Goal: Task Accomplishment & Management: Manage account settings

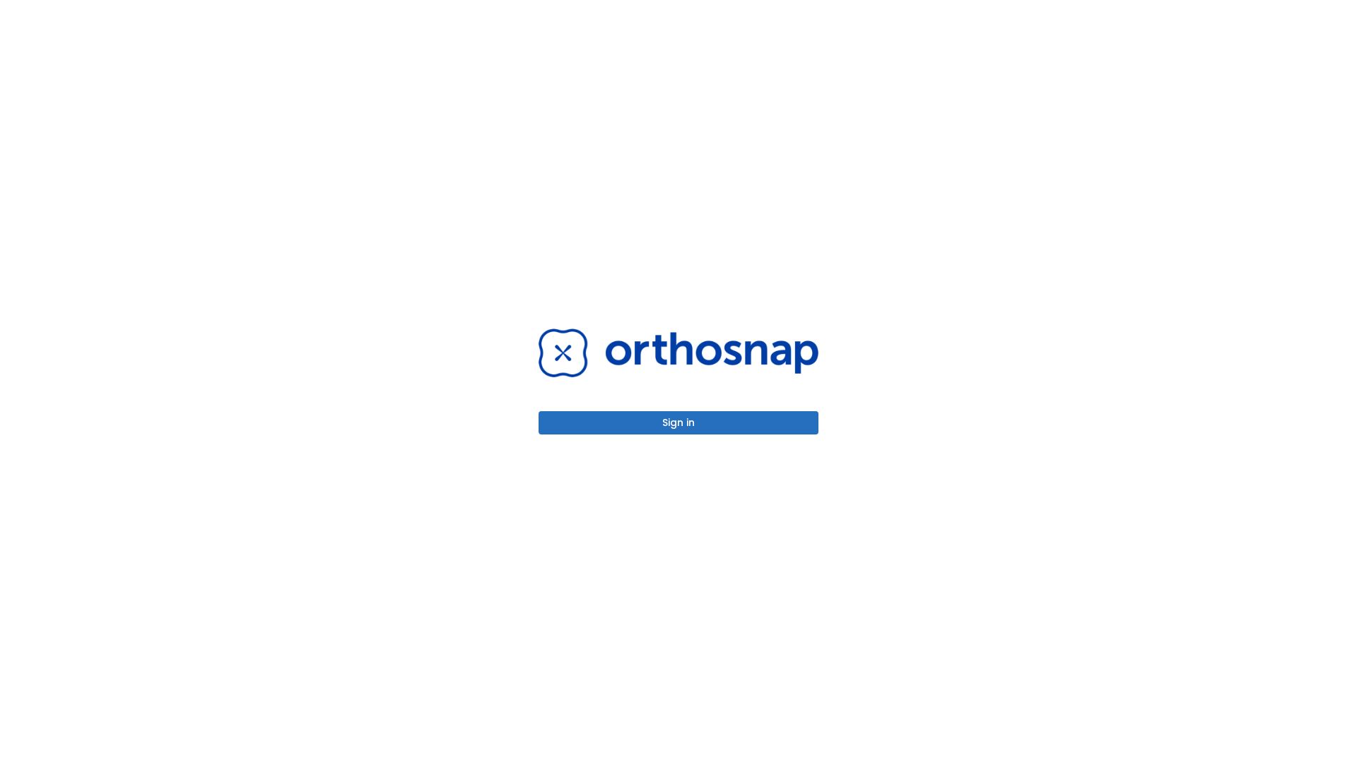
click at [679, 423] on button "Sign in" at bounding box center [679, 422] width 280 height 23
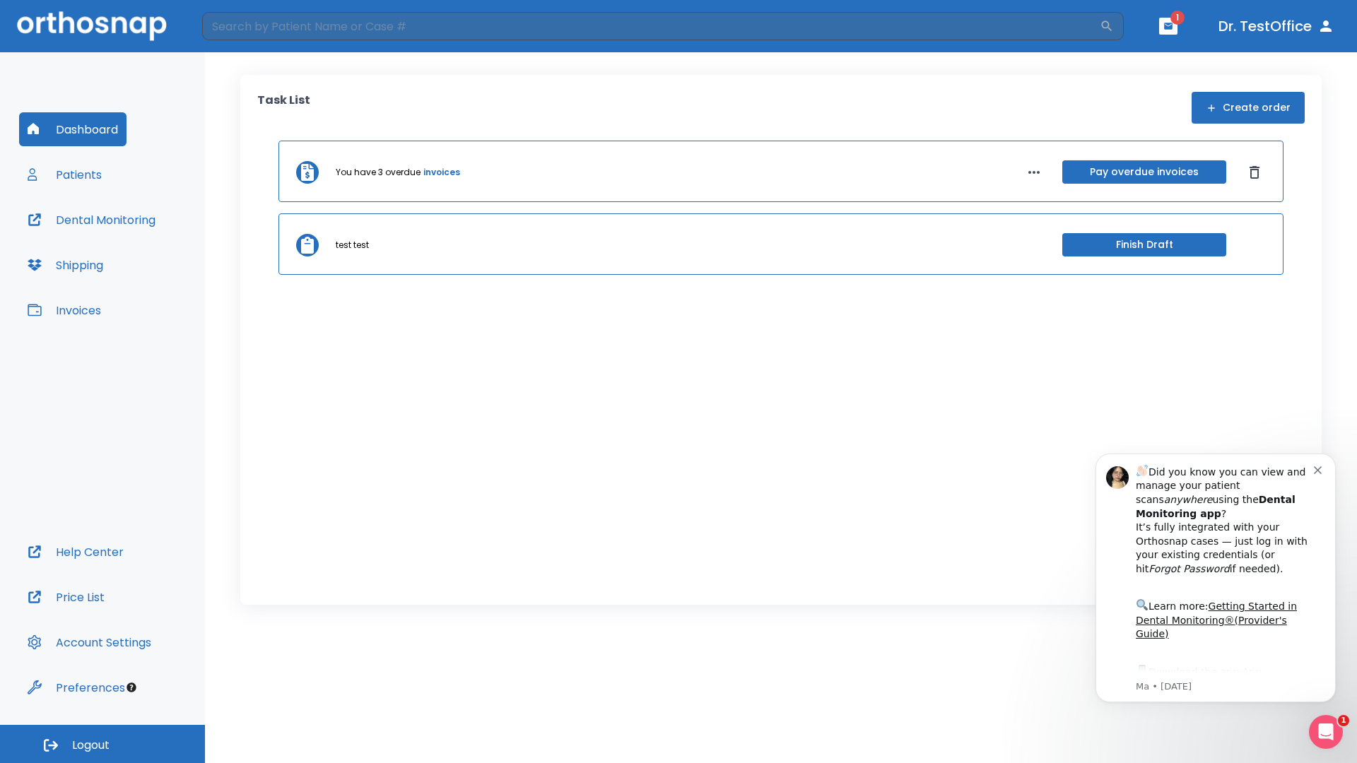
click at [103, 744] on span "Logout" at bounding box center [90, 746] width 37 height 16
